Goal: Task Accomplishment & Management: Manage account settings

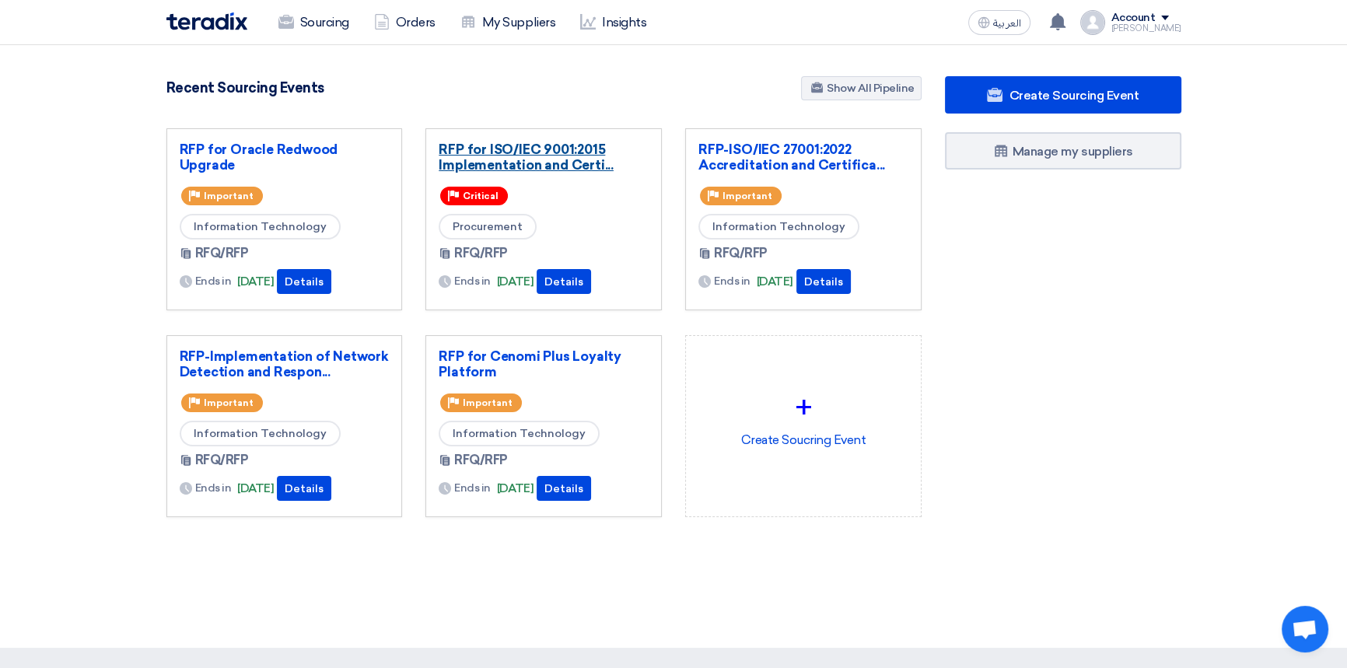
click at [564, 163] on link "RFP for ISO/IEC 9001:2015 Implementation and Certi..." at bounding box center [544, 157] width 210 height 31
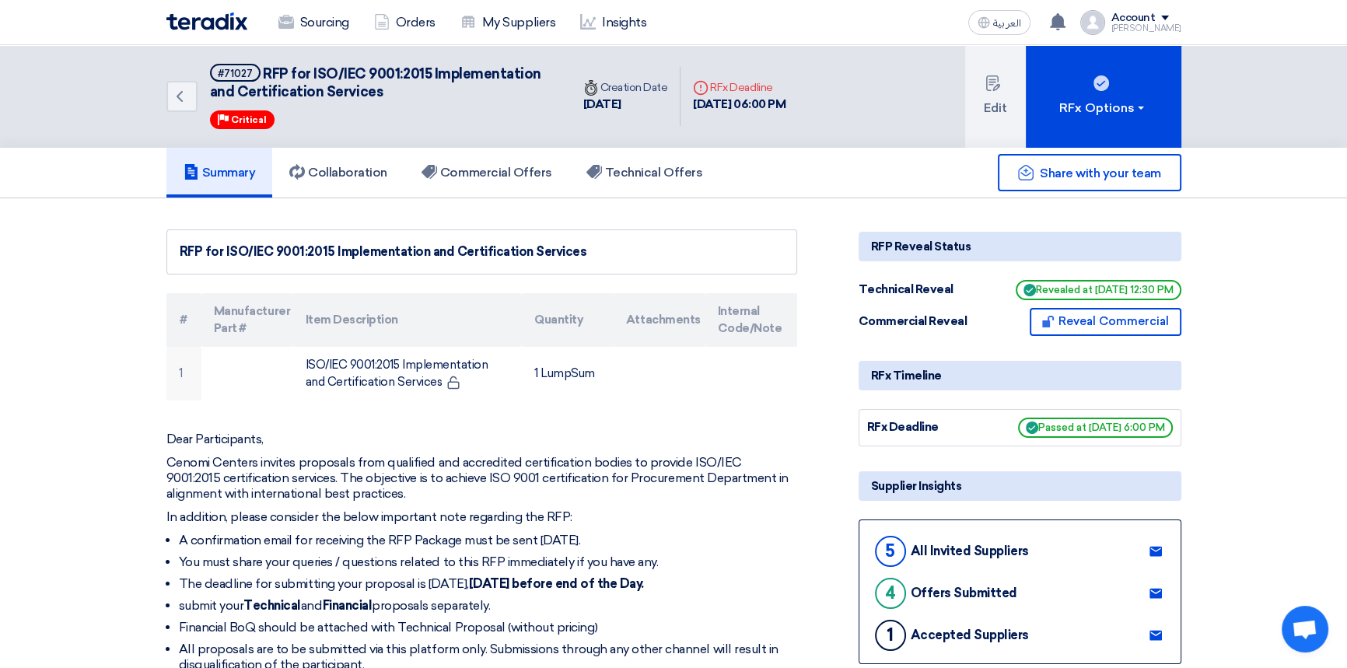
click at [1169, 17] on span at bounding box center [1165, 18] width 8 height 5
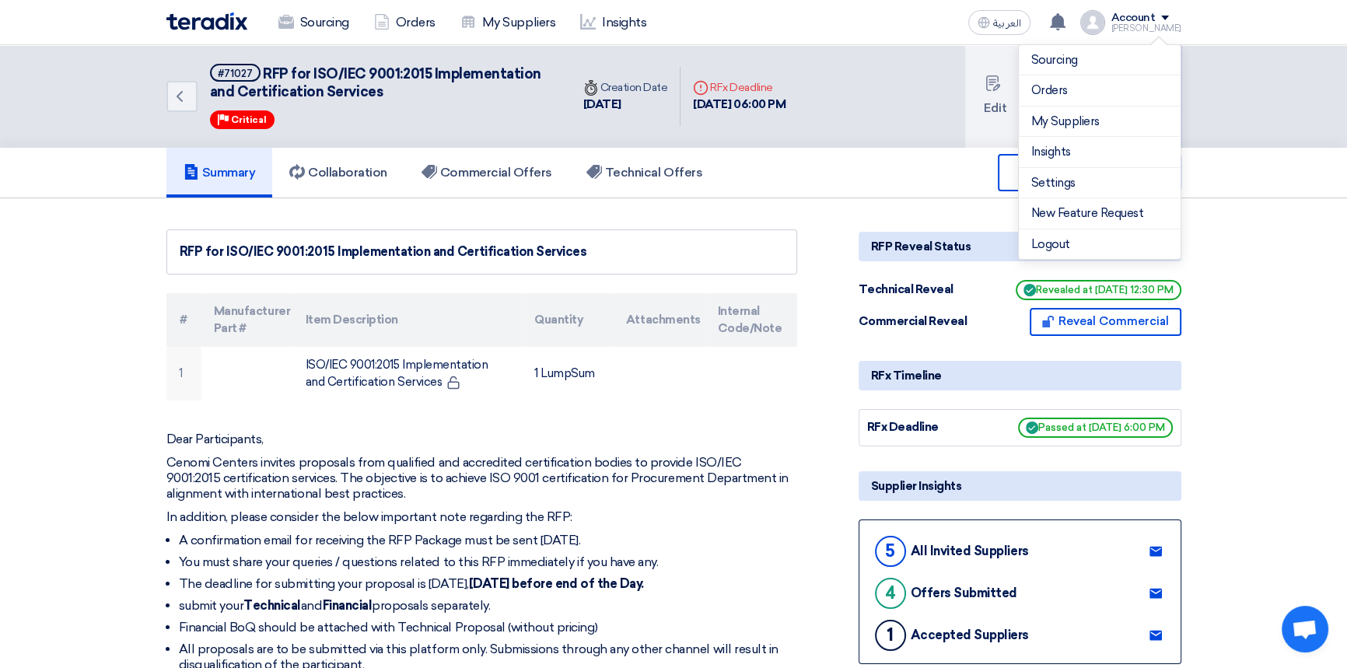
drag, startPoint x: 830, startPoint y: 210, endPoint x: 832, endPoint y: 193, distance: 17.3
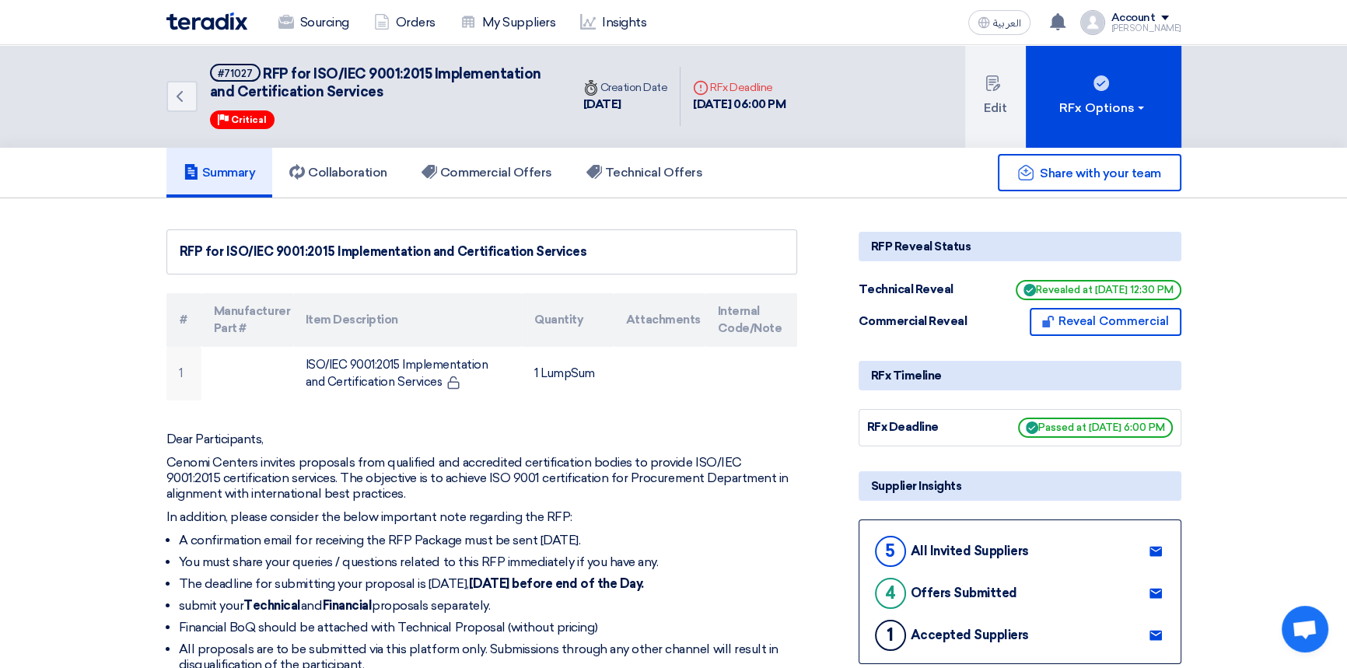
click at [832, 177] on div "Summary Collaboration Commercial Offers Technical Offers" at bounding box center [673, 173] width 1015 height 50
click at [1176, 22] on div "Account" at bounding box center [1146, 18] width 70 height 13
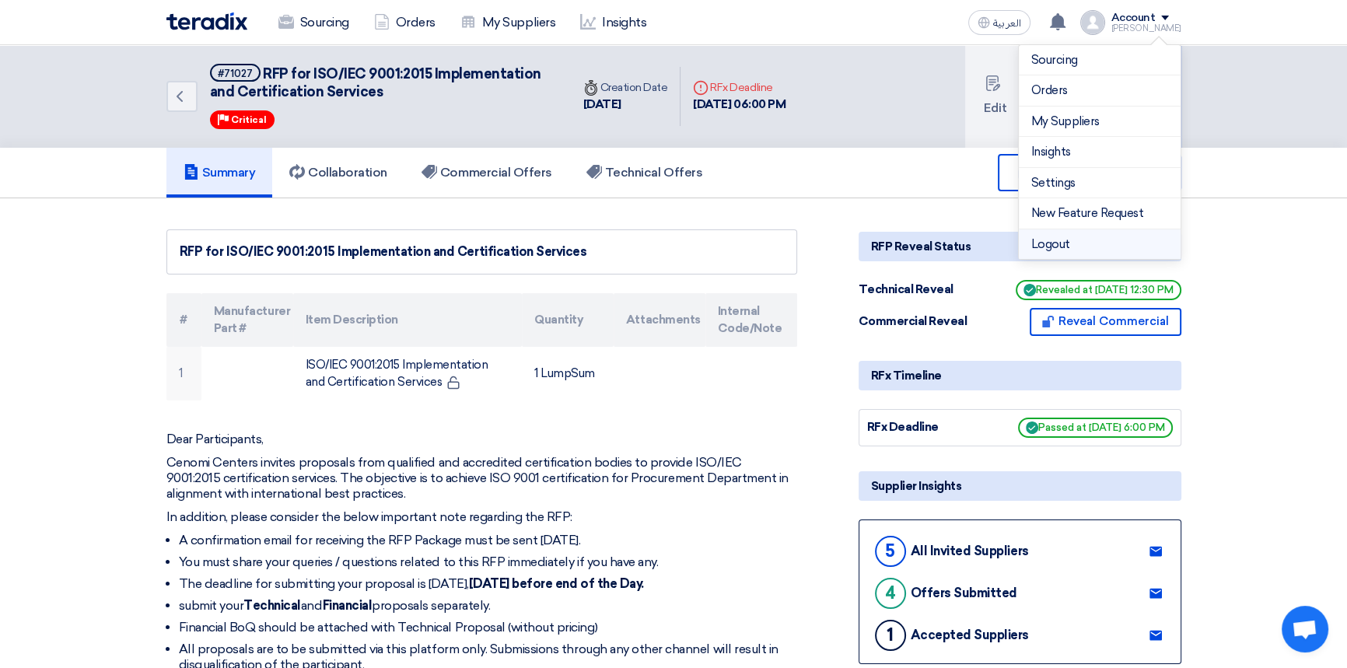
click at [1068, 240] on li "Logout" at bounding box center [1100, 244] width 162 height 30
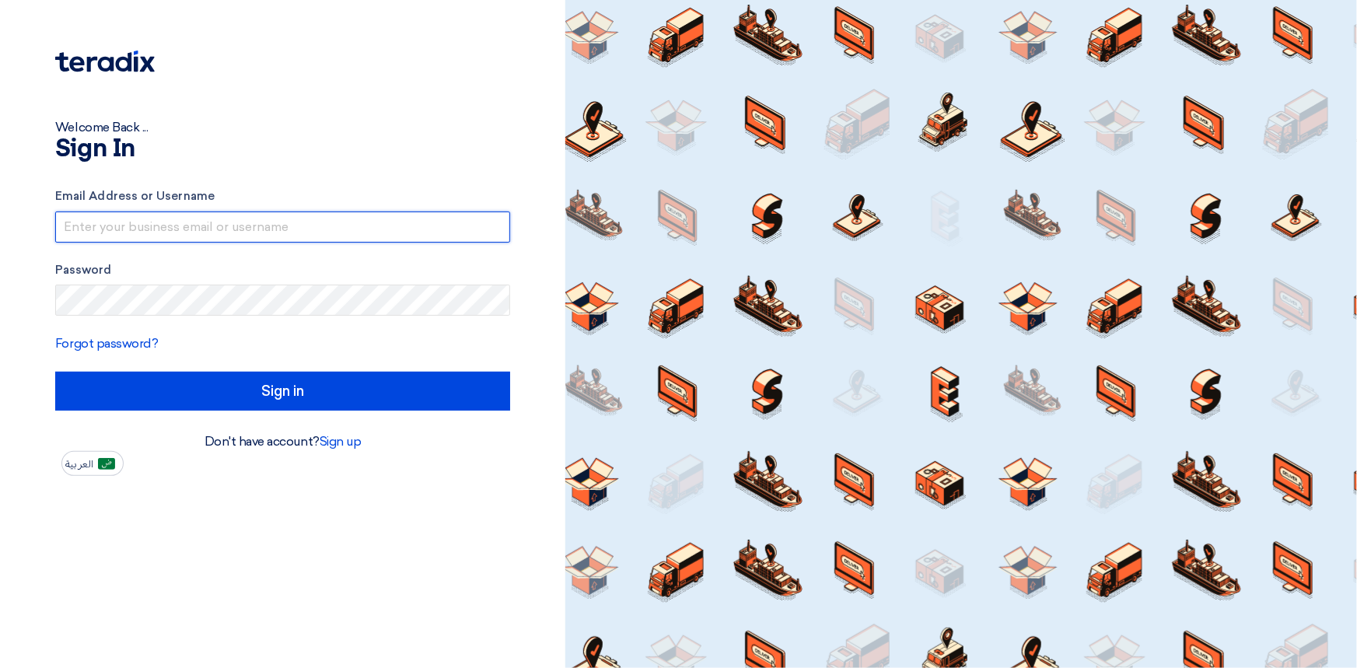
type input "[PERSON_NAME][EMAIL_ADDRESS][PERSON_NAME][DOMAIN_NAME]"
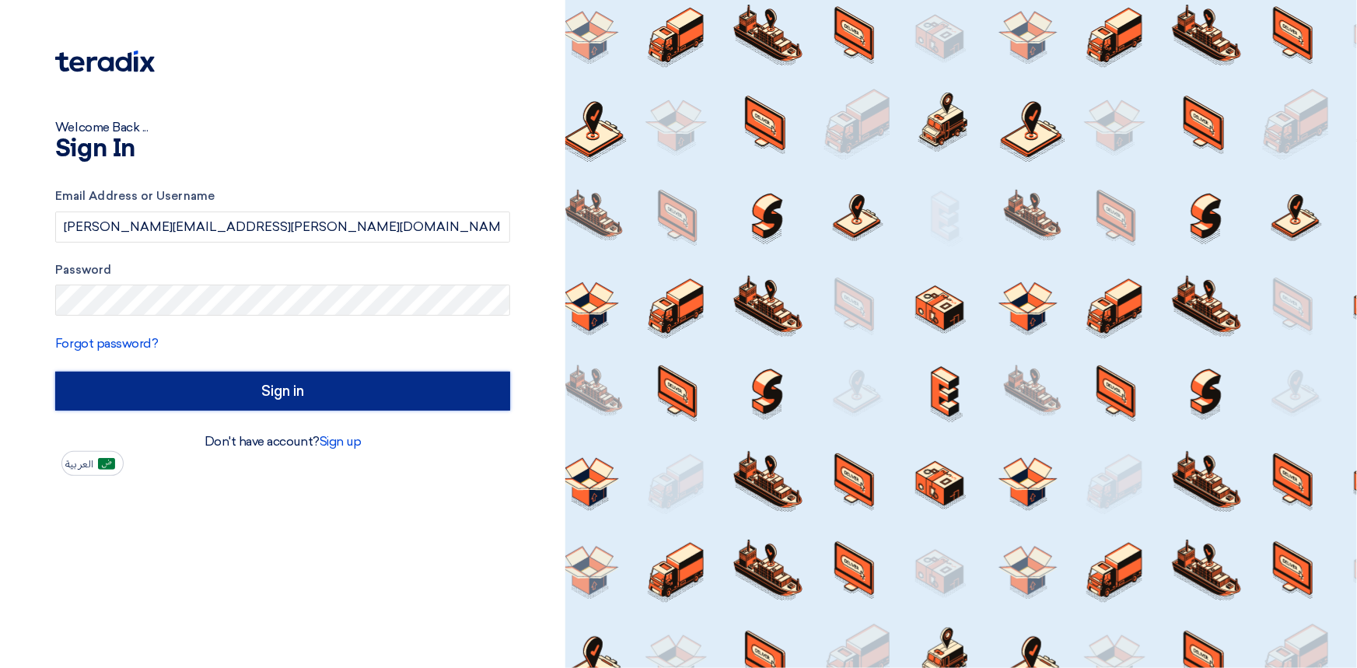
click at [320, 393] on input "Sign in" at bounding box center [282, 391] width 455 height 39
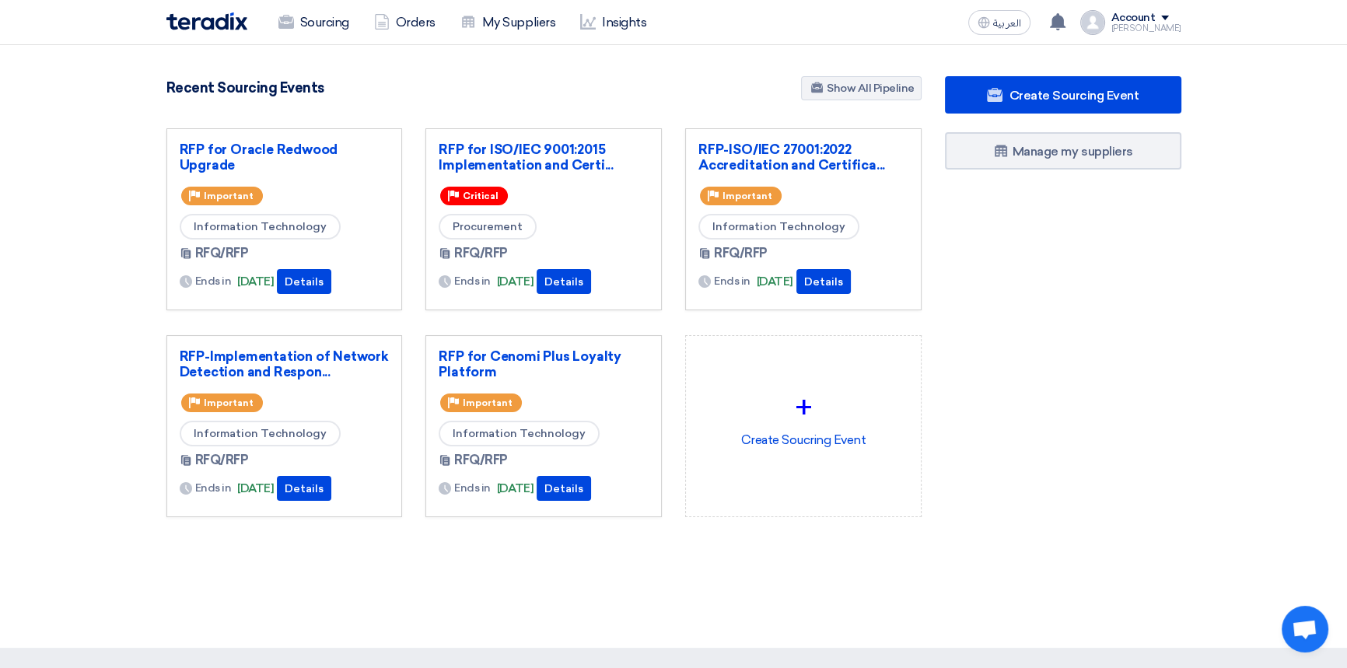
click at [1026, 328] on div "Create Sourcing Event Manage my suppliers" at bounding box center [1063, 327] width 260 height 503
click at [264, 149] on link "RFP for Oracle Redwood Upgrade" at bounding box center [285, 157] width 210 height 31
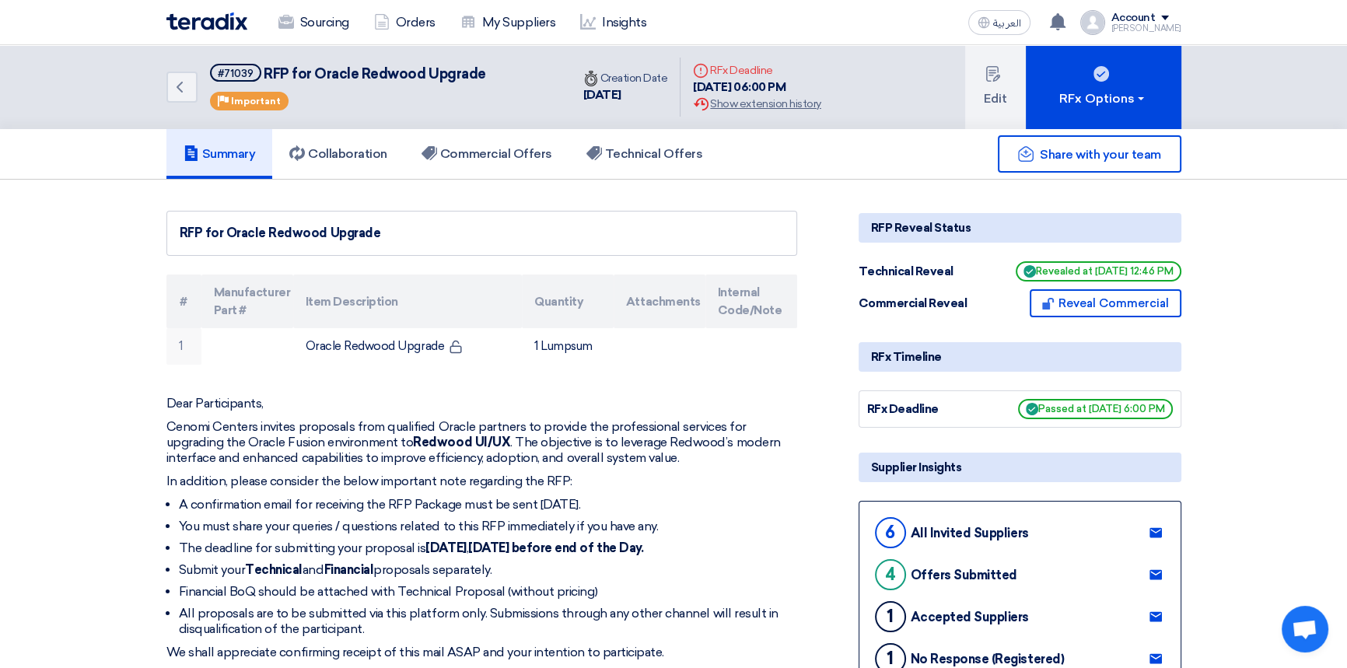
click at [1171, 14] on div "Account" at bounding box center [1146, 18] width 70 height 13
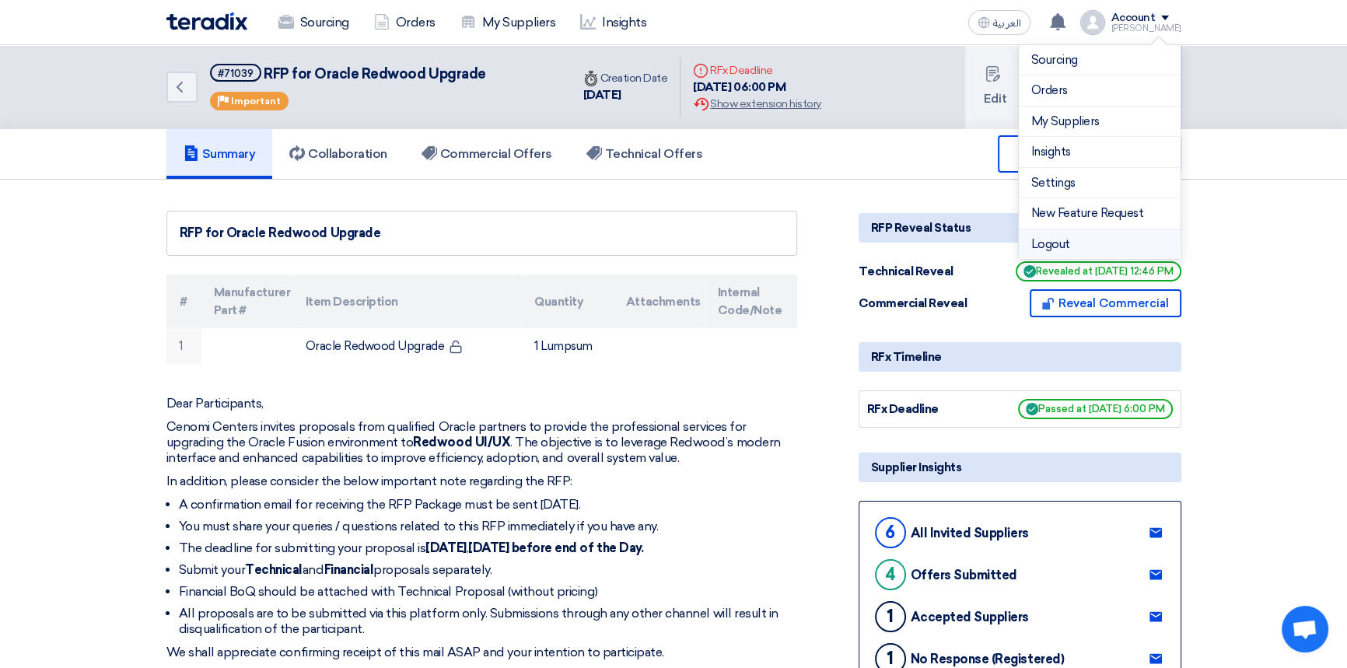
click at [1067, 249] on li "Logout" at bounding box center [1100, 244] width 162 height 30
